Goal: Find contact information: Find contact information

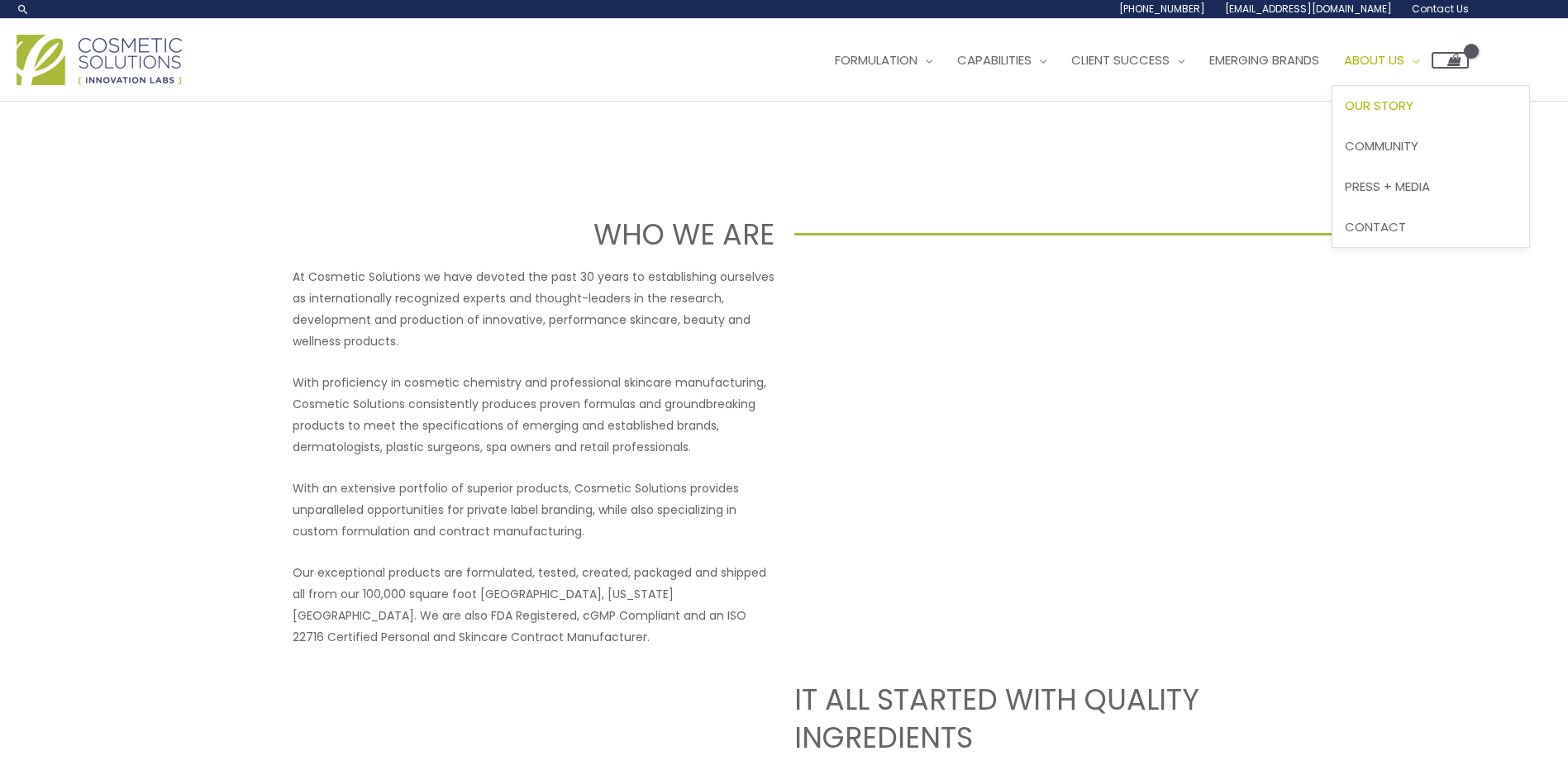
click at [1431, 63] on link "About Us" at bounding box center [1381, 60] width 100 height 50
click at [1329, 8] on span "[EMAIL_ADDRESS][DOMAIN_NAME]" at bounding box center [1308, 9] width 167 height 14
drag, startPoint x: 1197, startPoint y: 11, endPoint x: 1142, endPoint y: 120, distance: 122.1
click at [1186, 7] on span "[PHONE_NUMBER]" at bounding box center [1162, 9] width 86 height 14
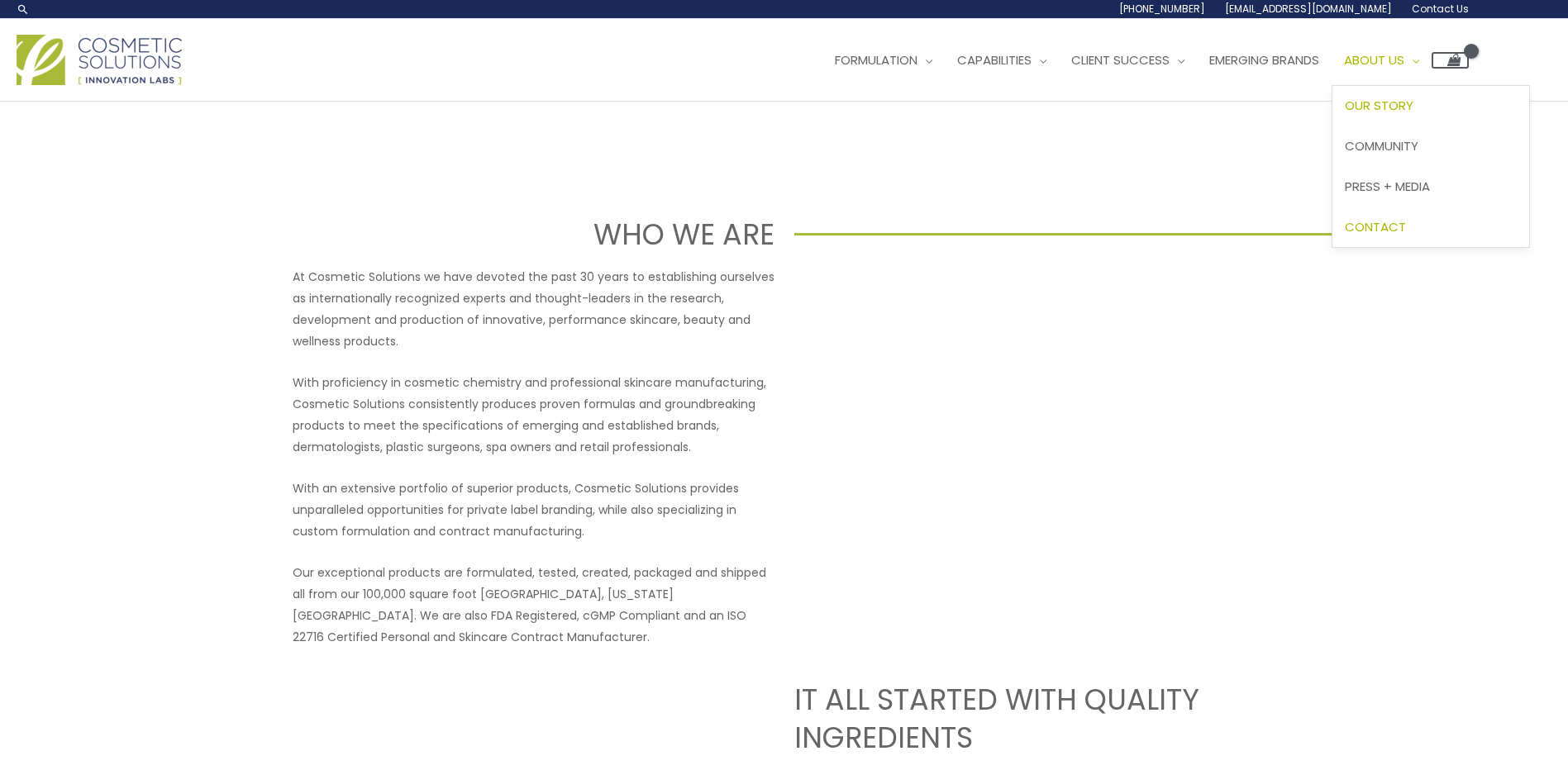
click at [1406, 219] on span "Contact" at bounding box center [1376, 226] width 62 height 17
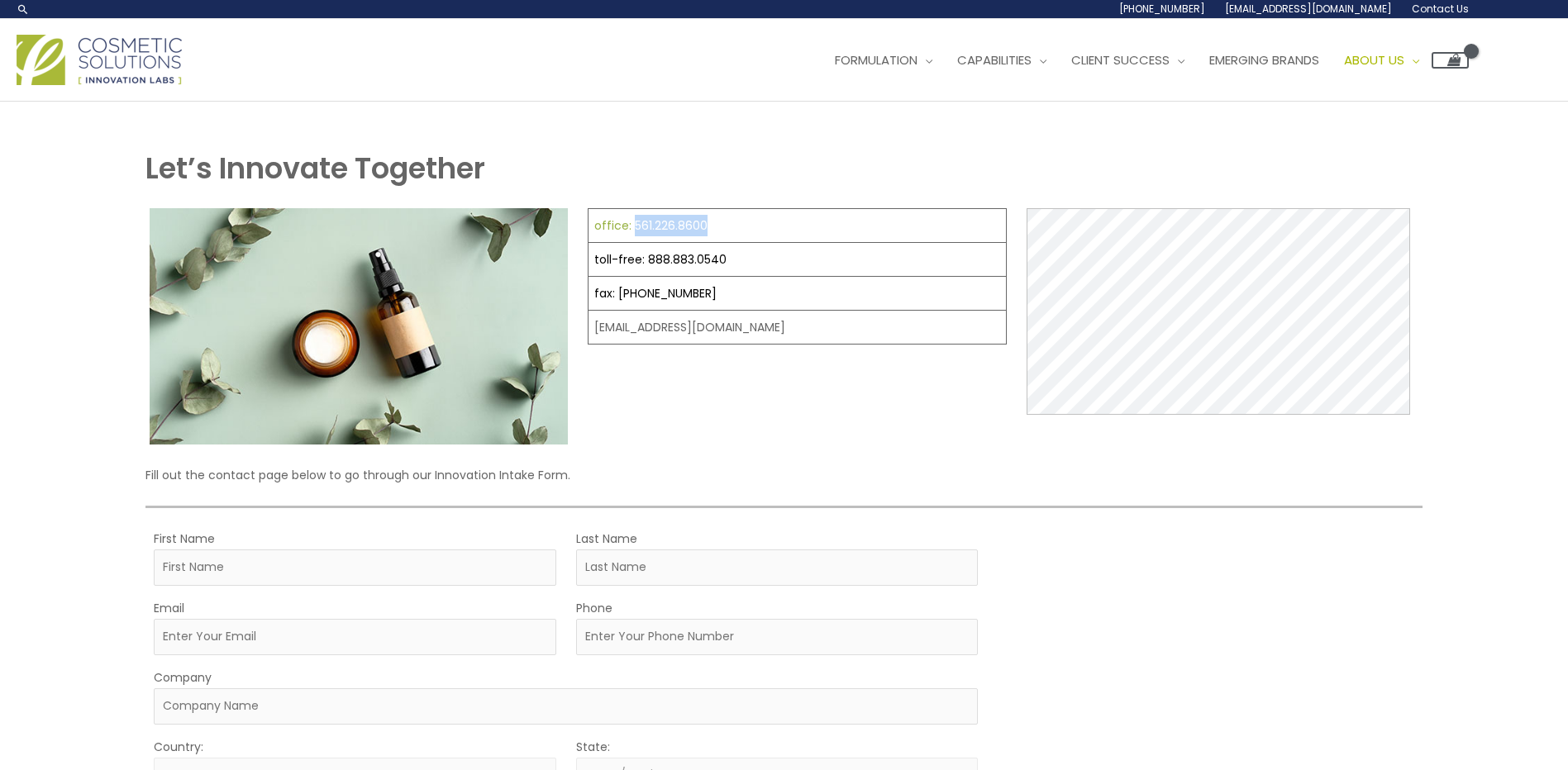
drag, startPoint x: 736, startPoint y: 230, endPoint x: 633, endPoint y: 223, distance: 103.2
click at [633, 223] on td "office: 561.226.8600" at bounding box center [798, 226] width 418 height 34
copy link "561.226.8600"
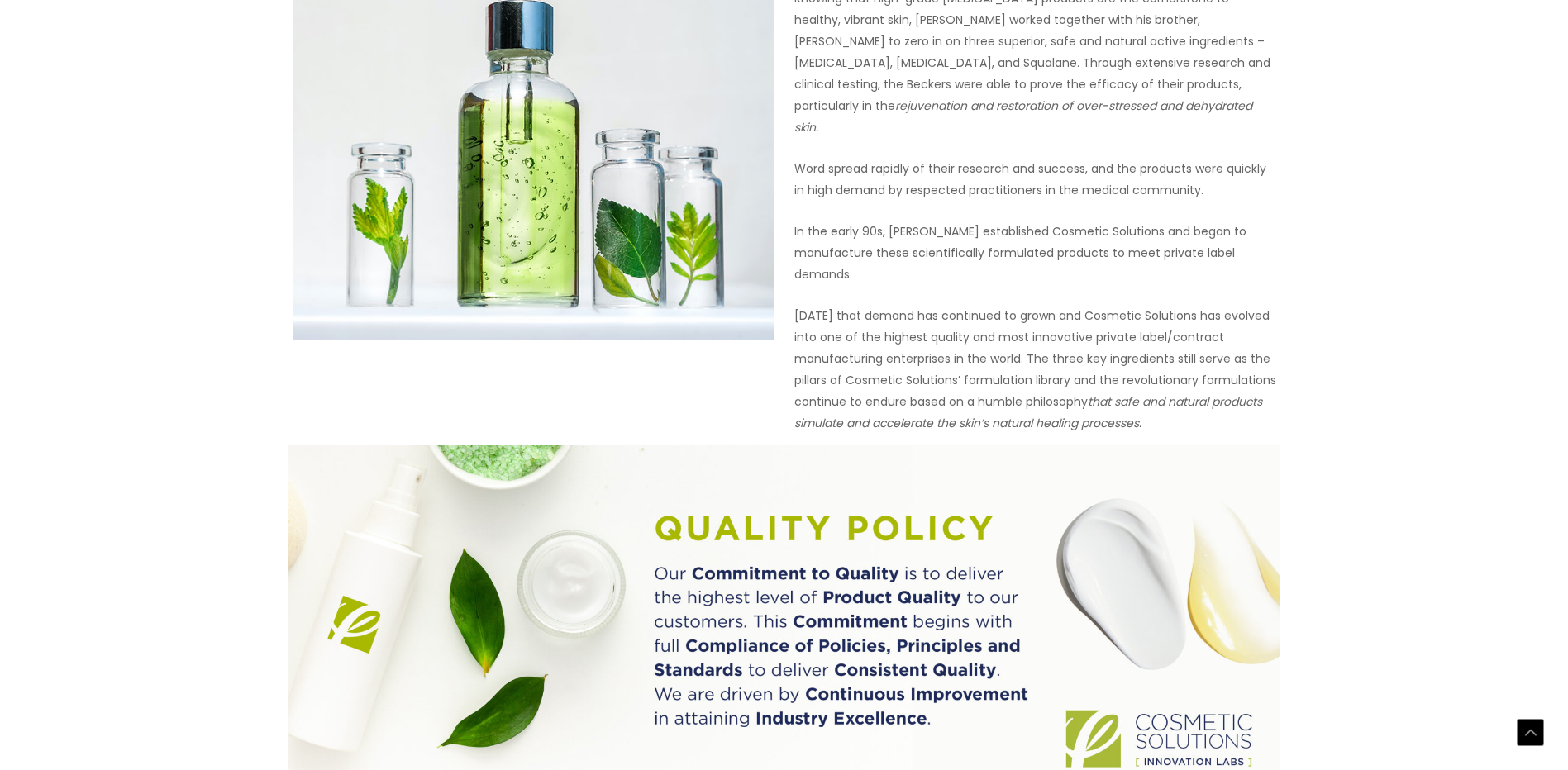
scroll to position [992, 0]
